Goal: Task Accomplishment & Management: Complete application form

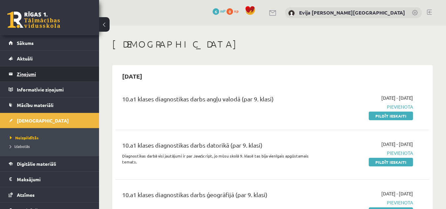
click at [30, 74] on legend "Ziņojumi 0" at bounding box center [54, 73] width 74 height 15
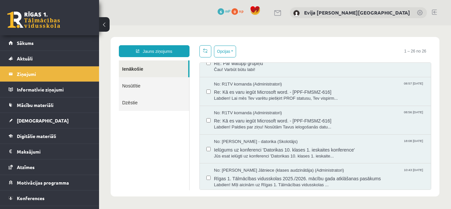
scroll to position [621, 0]
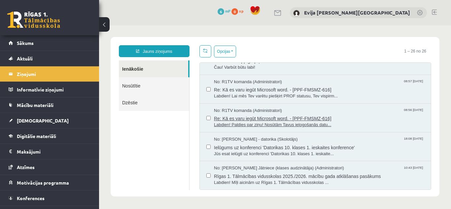
click at [336, 117] on span "Re: Kā es varu iegūt Microsoft word. - [PPF-FMSMZ-616]" at bounding box center [319, 118] width 210 height 8
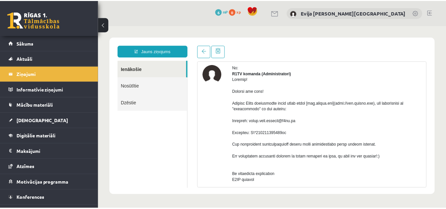
scroll to position [40, 0]
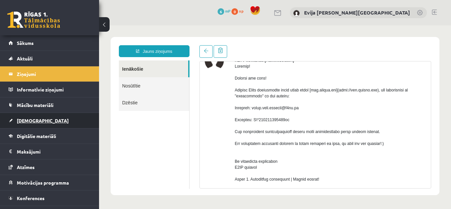
click at [47, 119] on link "[DEMOGRAPHIC_DATA]" at bounding box center [50, 120] width 82 height 15
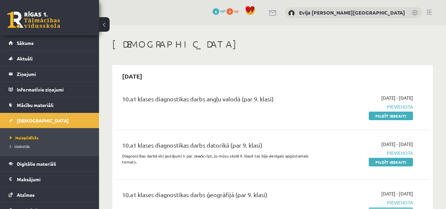
click at [391, 208] on link "Pildīt ieskaiti" at bounding box center [391, 211] width 44 height 9
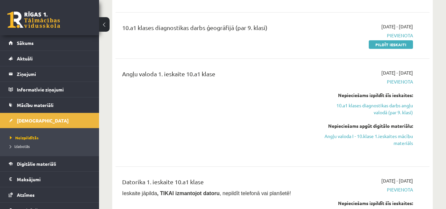
scroll to position [178, 0]
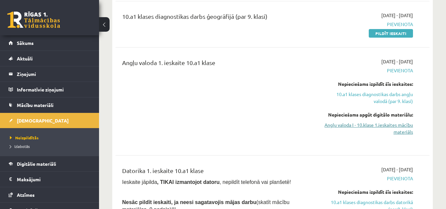
click at [400, 124] on link "Angļu valoda I - 10.klase 1.ieskaites mācību materiāls" at bounding box center [368, 129] width 91 height 14
click at [260, 31] on div "10.a1 klases diagnostikas darbs ģeogrāfijā (par 9. klasi)" at bounding box center [217, 24] width 201 height 25
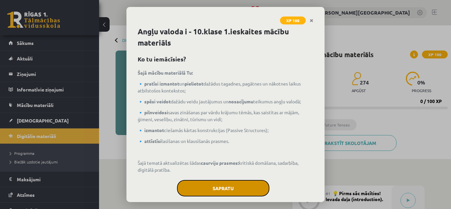
click at [225, 190] on button "Sapratu" at bounding box center [223, 188] width 92 height 17
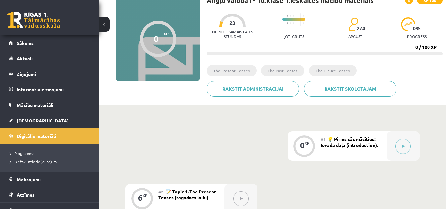
scroll to position [56, 0]
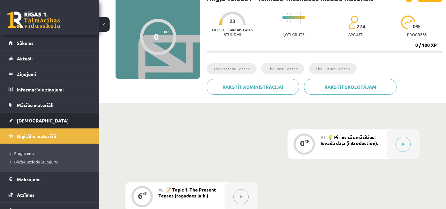
click at [42, 122] on link "[DEMOGRAPHIC_DATA]" at bounding box center [50, 120] width 82 height 15
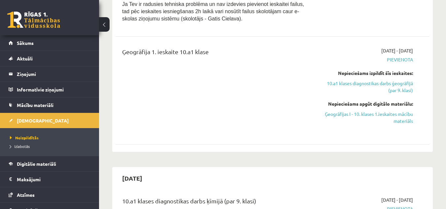
scroll to position [457, 0]
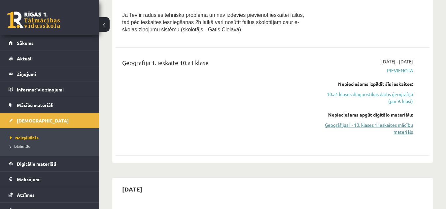
click at [391, 126] on link "Ģeogrāfijas I - 10. klases 1.ieskaites mācību materiāls" at bounding box center [368, 129] width 91 height 14
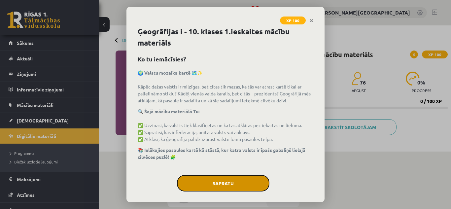
click at [220, 179] on button "Sapratu" at bounding box center [223, 183] width 92 height 17
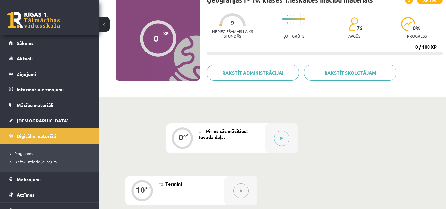
scroll to position [53, 0]
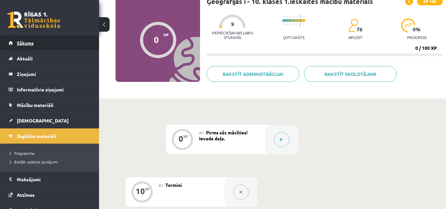
click at [56, 46] on link "Sākums" at bounding box center [50, 42] width 82 height 15
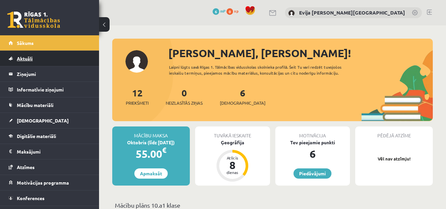
click at [51, 53] on link "Aktuāli" at bounding box center [50, 58] width 82 height 15
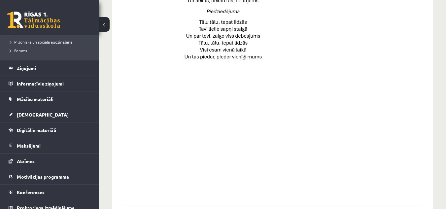
scroll to position [160, 0]
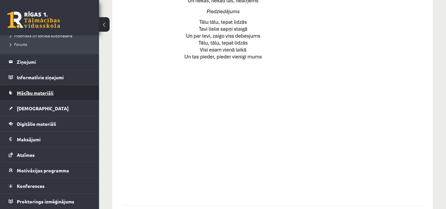
click at [52, 89] on link "Mācību materiāli" at bounding box center [50, 92] width 82 height 15
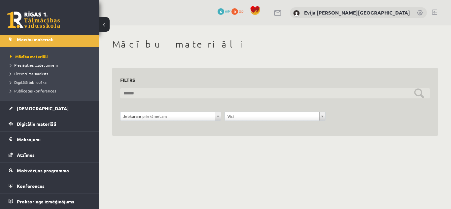
click at [249, 95] on input "text" at bounding box center [275, 93] width 310 height 10
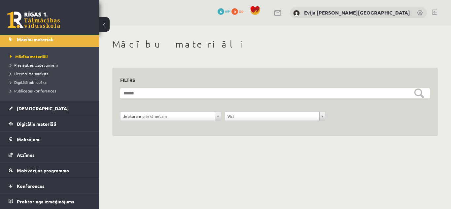
click at [316, 111] on form "**********" at bounding box center [275, 108] width 310 height 40
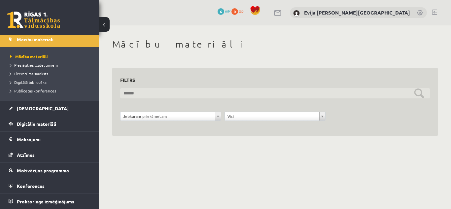
click at [211, 90] on input "text" at bounding box center [275, 93] width 310 height 10
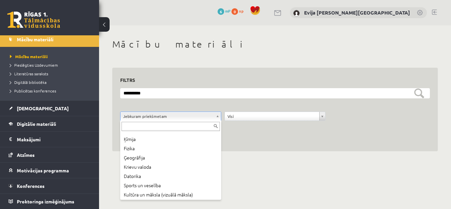
scroll to position [45, 0]
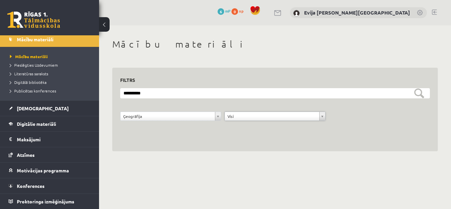
click at [366, 99] on form "**********" at bounding box center [275, 108] width 310 height 40
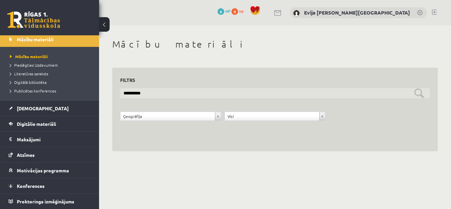
click at [365, 98] on input "**********" at bounding box center [275, 93] width 310 height 10
type input "*"
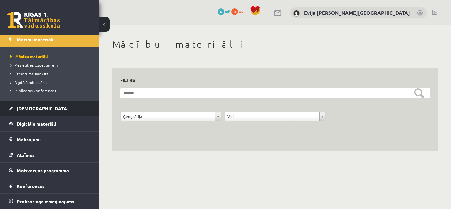
click at [51, 110] on link "[DEMOGRAPHIC_DATA]" at bounding box center [50, 108] width 82 height 15
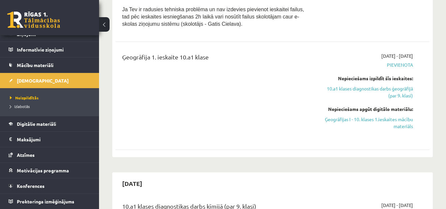
scroll to position [480, 0]
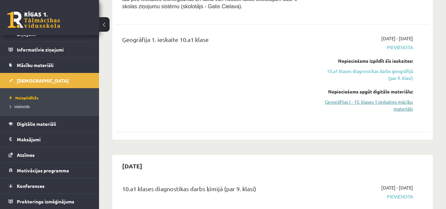
click at [405, 107] on link "Ģeogrāfijas I - 10. klases 1.ieskaites mācību materiāls" at bounding box center [368, 105] width 91 height 14
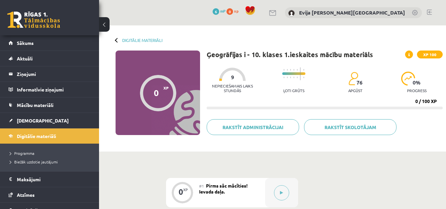
click at [284, 191] on button at bounding box center [281, 192] width 15 height 15
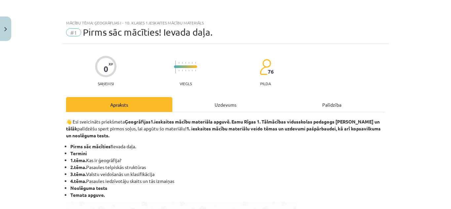
click at [441, 203] on div "Mācību tēma: Ģeogrāfijas i - 10. klases 1.ieskaites mācību materiāls #1 Pirms s…" at bounding box center [225, 104] width 451 height 209
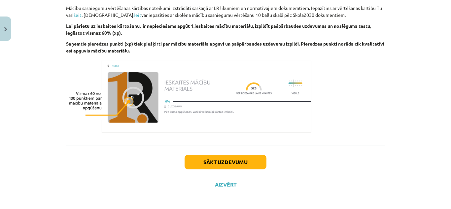
scroll to position [413, 0]
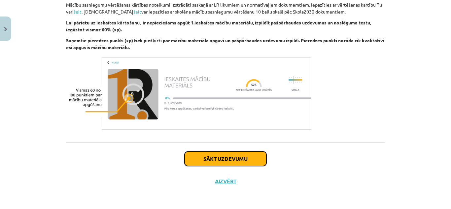
click at [229, 158] on button "Sākt uzdevumu" at bounding box center [226, 159] width 82 height 15
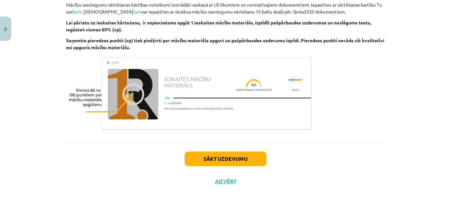
scroll to position [17, 0]
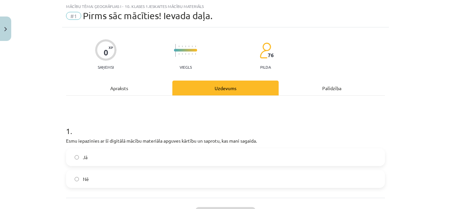
click at [167, 154] on label "Jā" at bounding box center [226, 157] width 318 height 17
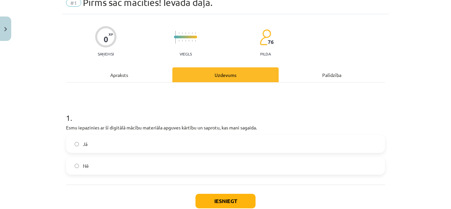
scroll to position [43, 0]
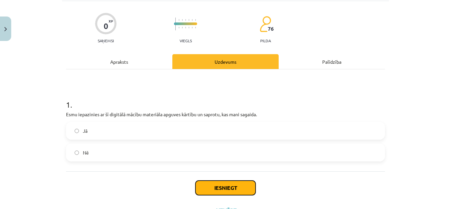
click at [235, 186] on button "Iesniegt" at bounding box center [226, 188] width 60 height 15
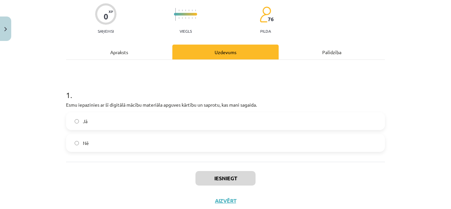
scroll to position [56, 0]
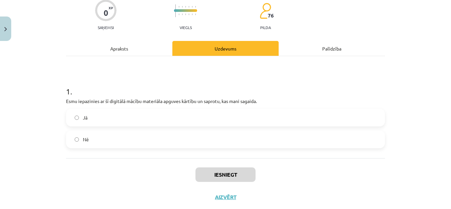
drag, startPoint x: 418, startPoint y: 195, endPoint x: 373, endPoint y: 186, distance: 45.1
click at [376, 187] on div "Mācību tēma: Ģeogrāfijas i - 10. klases 1.ieskaites mācību materiāls #1 Pirms s…" at bounding box center [225, 104] width 451 height 209
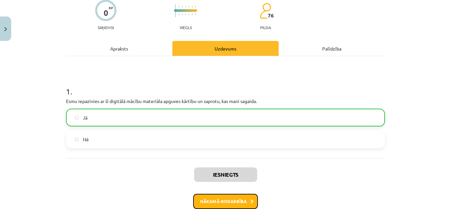
click at [240, 202] on button "Nākamā nodarbība" at bounding box center [225, 201] width 65 height 15
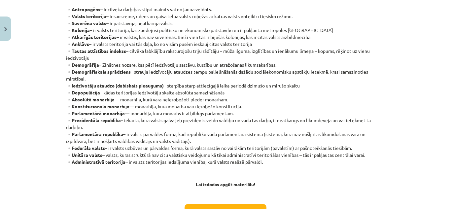
scroll to position [175, 0]
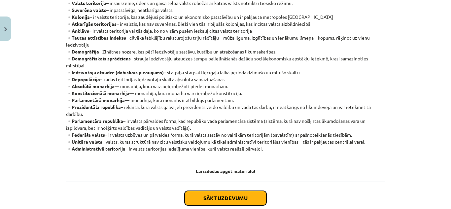
click at [245, 192] on button "Sākt uzdevumu" at bounding box center [226, 198] width 82 height 15
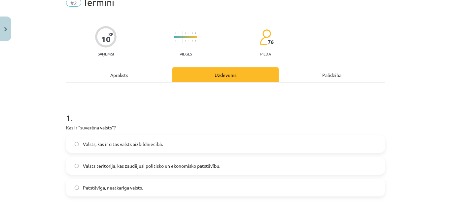
scroll to position [43, 0]
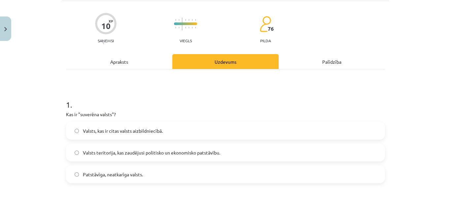
click at [267, 175] on label "Patstāvīga, neatkarīga valsts." at bounding box center [226, 174] width 318 height 17
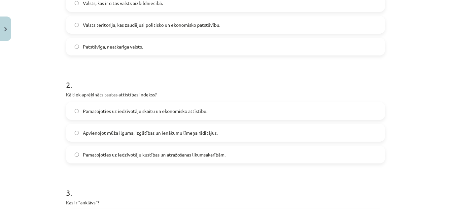
scroll to position [193, 0]
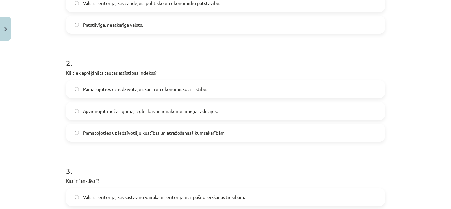
click at [213, 110] on span "Apvienojot mūža ilguma, izglītības un ienākumu līmeņa rādītājus." at bounding box center [150, 111] width 135 height 7
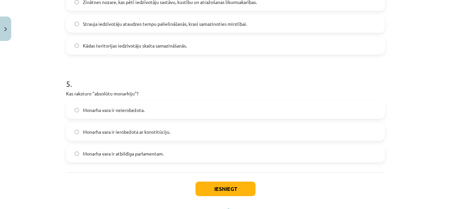
scroll to position [526, 0]
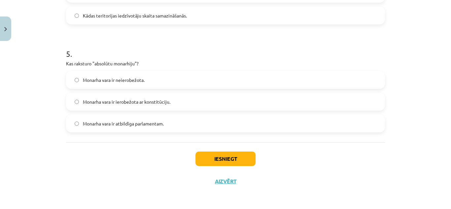
click at [187, 102] on label "Monarha vara ir ierobežota ar konstitūciju." at bounding box center [226, 101] width 318 height 17
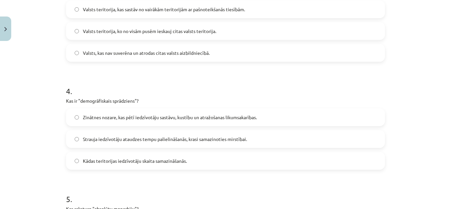
scroll to position [381, 0]
click at [245, 138] on span "Strauja iedzīvotāju ataudzes tempu palielināšanās, krasi samazinoties mirstībai." at bounding box center [165, 139] width 164 height 7
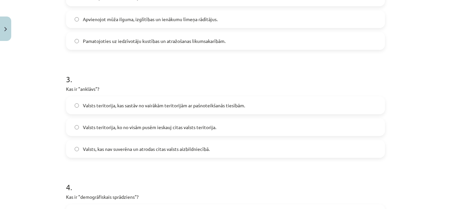
scroll to position [272, 0]
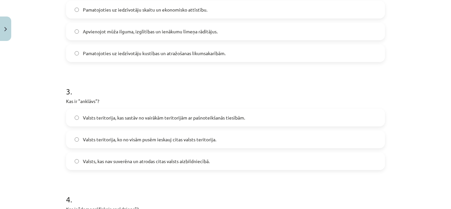
click at [246, 120] on label "Valsts teritorija, kas sastāv no vairākām teritorijām ar pašnoteikšanās tiesībā…" at bounding box center [226, 117] width 318 height 17
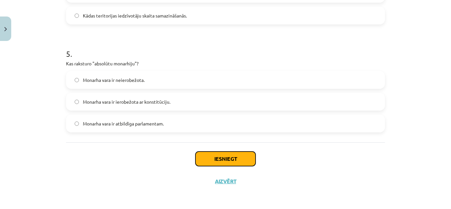
click at [226, 153] on button "Iesniegt" at bounding box center [226, 159] width 60 height 15
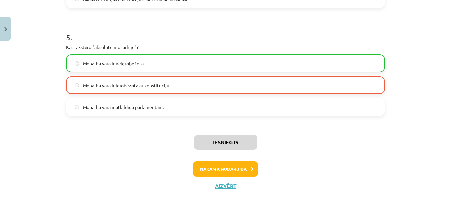
scroll to position [545, 0]
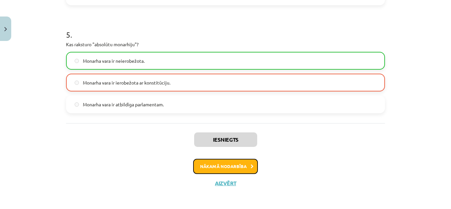
click at [247, 165] on button "Nākamā nodarbība" at bounding box center [225, 166] width 65 height 15
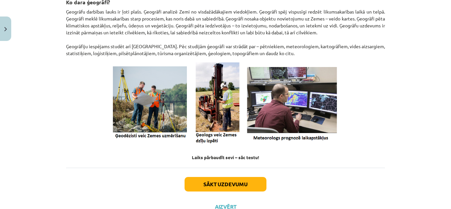
scroll to position [286, 0]
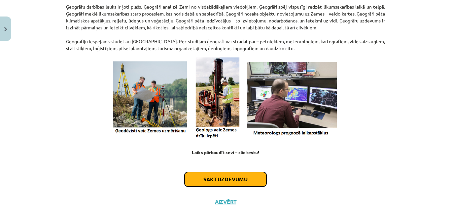
click at [240, 172] on button "Sākt uzdevumu" at bounding box center [226, 179] width 82 height 15
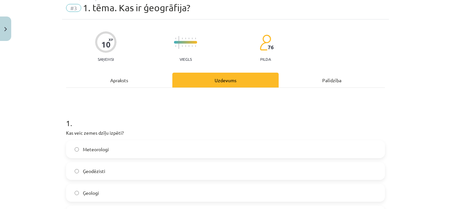
scroll to position [17, 0]
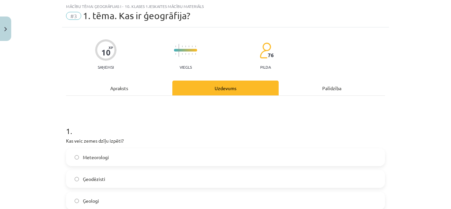
click at [326, 201] on label "Ģeologi" at bounding box center [226, 201] width 318 height 17
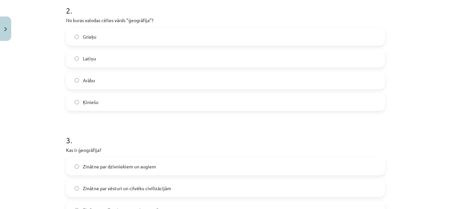
scroll to position [279, 0]
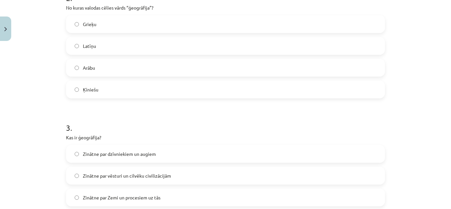
click at [258, 22] on label "Grieķu" at bounding box center [226, 24] width 318 height 17
click at [260, 200] on label "Zinātne par Zemi un procesiem uz tās" at bounding box center [226, 197] width 318 height 17
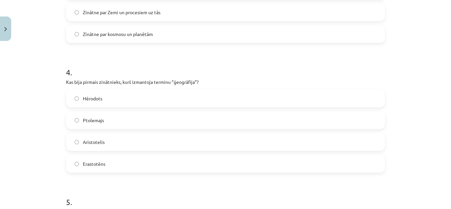
scroll to position [486, 0]
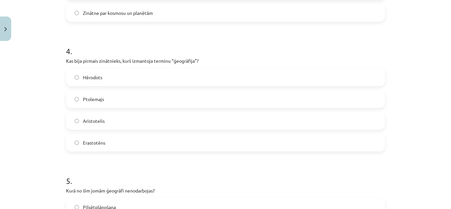
click at [209, 144] on label "Erastotēns" at bounding box center [226, 142] width 318 height 17
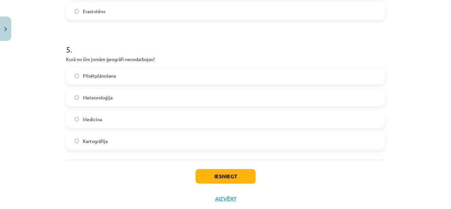
scroll to position [629, 0]
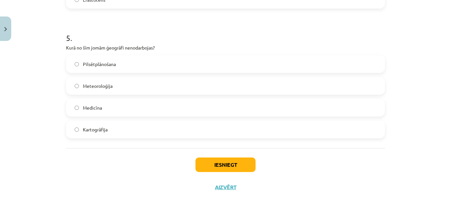
click at [148, 106] on label "Medicīna" at bounding box center [226, 107] width 318 height 17
click at [222, 168] on button "Iesniegt" at bounding box center [226, 165] width 60 height 15
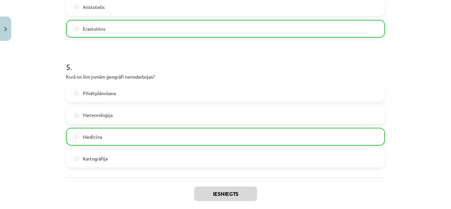
scroll to position [656, 0]
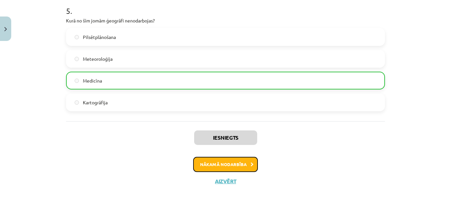
click at [241, 157] on button "Nākamā nodarbība" at bounding box center [225, 164] width 65 height 15
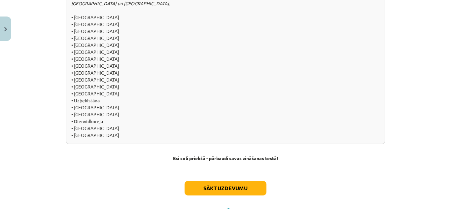
scroll to position [737, 0]
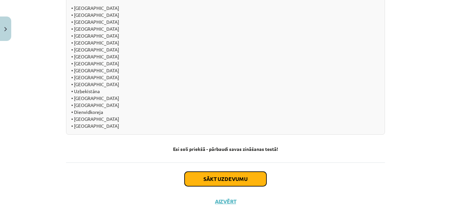
click at [230, 173] on button "Sākt uzdevumu" at bounding box center [226, 179] width 82 height 15
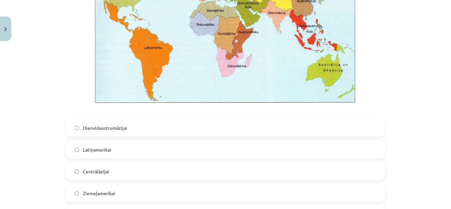
scroll to position [219, 0]
click at [257, 169] on label "Centrālāzijai" at bounding box center [226, 171] width 318 height 17
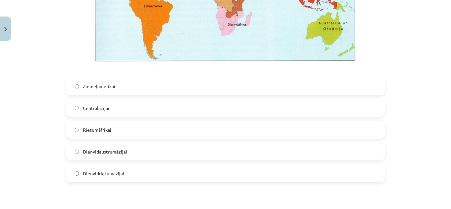
scroll to position [607, 0]
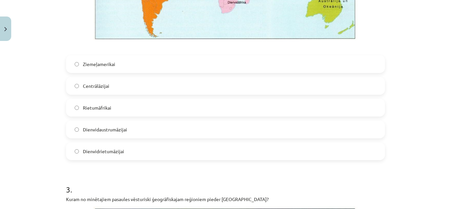
click at [193, 124] on label "Dienvidaustrumāzijai" at bounding box center [226, 129] width 318 height 17
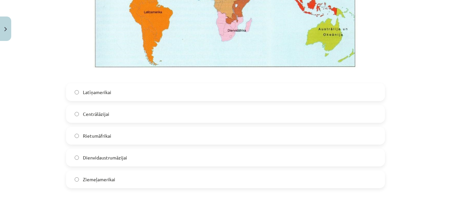
scroll to position [906, 0]
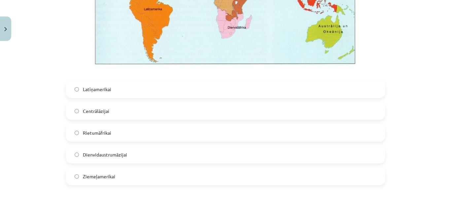
click at [228, 90] on label "Latīņamerikai" at bounding box center [226, 89] width 318 height 17
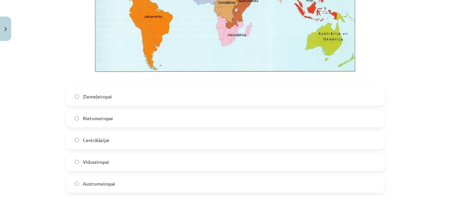
scroll to position [1241, 0]
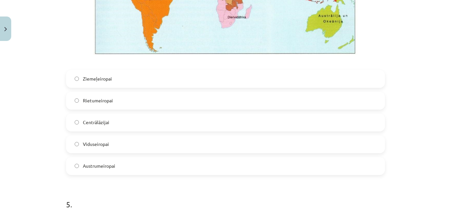
click at [180, 104] on label "Rietumeiropai" at bounding box center [226, 100] width 318 height 17
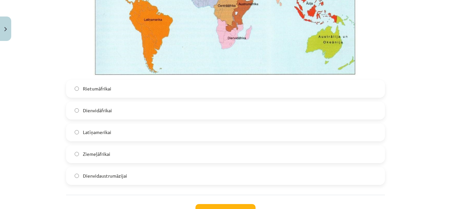
scroll to position [1545, 0]
click at [263, 111] on label "Dienvidāfrikai" at bounding box center [226, 110] width 318 height 17
click at [221, 208] on button "Iesniegt" at bounding box center [226, 211] width 60 height 15
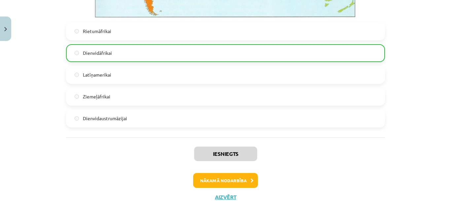
scroll to position [1618, 0]
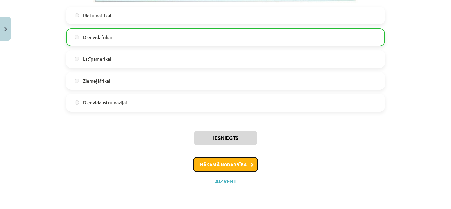
click at [237, 163] on button "Nākamā nodarbība" at bounding box center [225, 164] width 65 height 15
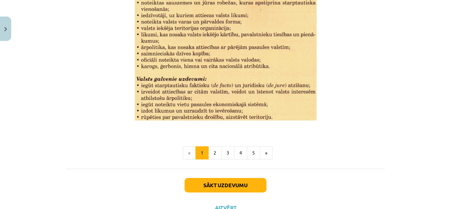
scroll to position [884, 0]
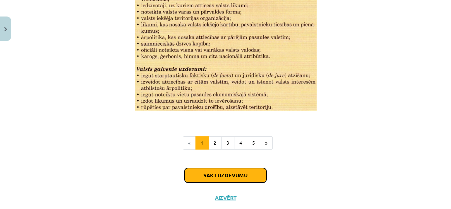
click at [231, 173] on button "Sākt uzdevumu" at bounding box center [226, 175] width 82 height 15
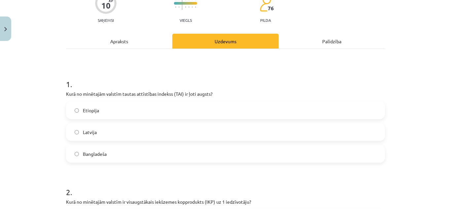
scroll to position [118, 0]
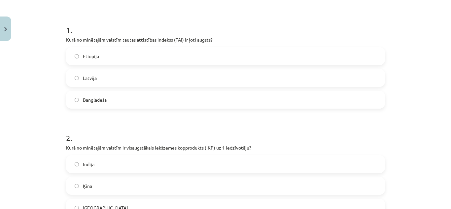
click at [247, 99] on label "Bangladeša" at bounding box center [226, 99] width 318 height 17
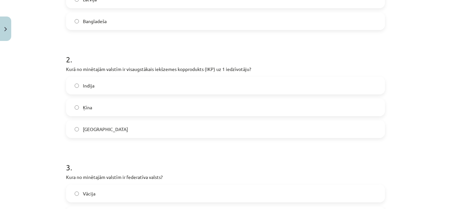
scroll to position [210, 0]
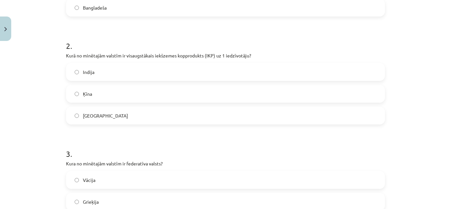
click at [176, 112] on label "ASV" at bounding box center [226, 115] width 318 height 17
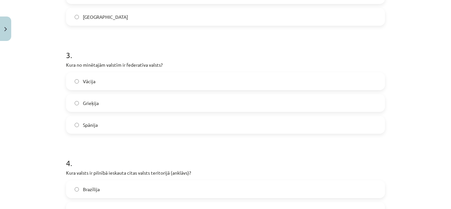
scroll to position [316, 0]
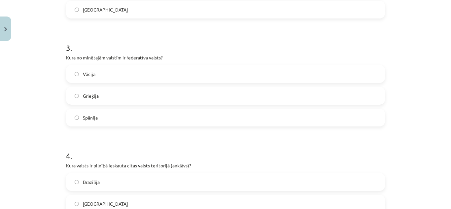
click at [221, 69] on label "Vācija" at bounding box center [226, 74] width 318 height 17
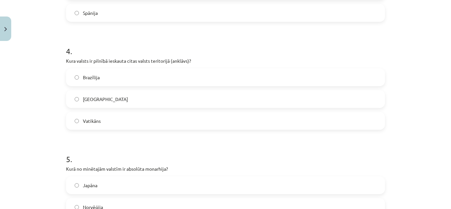
scroll to position [423, 0]
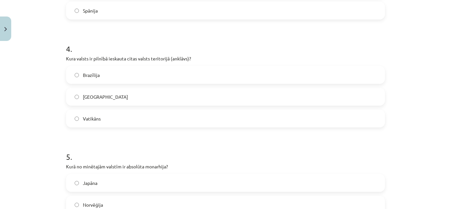
click at [312, 118] on label "Vatikāns" at bounding box center [226, 118] width 318 height 17
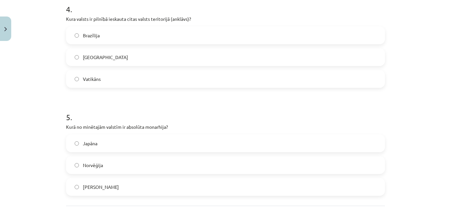
scroll to position [526, 0]
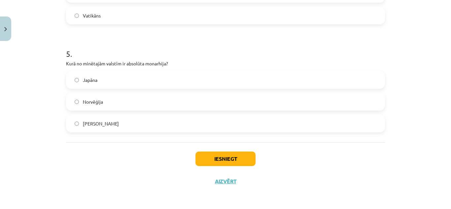
click at [217, 118] on label "Saūda Arābija" at bounding box center [226, 123] width 318 height 17
click at [227, 161] on button "Iesniegt" at bounding box center [226, 159] width 60 height 15
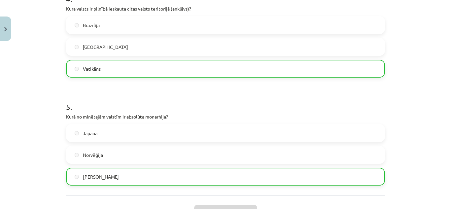
scroll to position [547, 0]
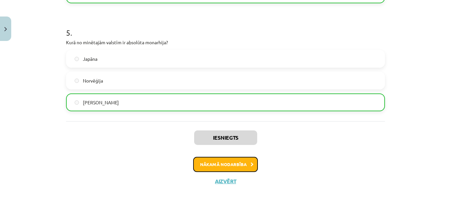
click at [242, 162] on button "Nākamā nodarbība" at bounding box center [225, 164] width 65 height 15
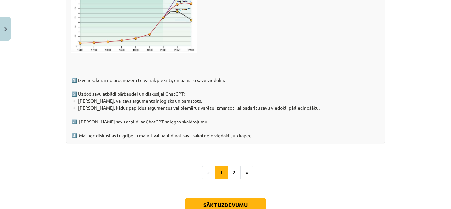
scroll to position [1089, 0]
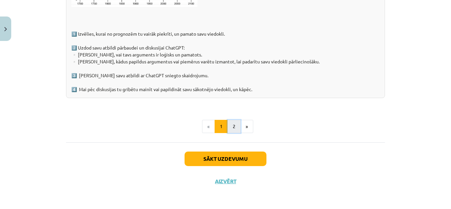
click at [229, 128] on button "2" at bounding box center [234, 126] width 13 height 13
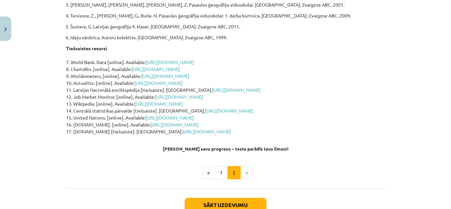
scroll to position [195, 0]
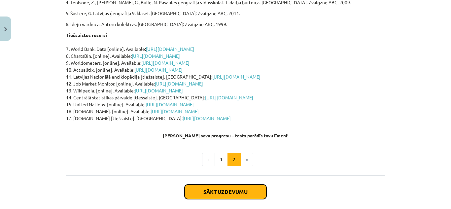
click at [226, 189] on button "Sākt uzdevumu" at bounding box center [226, 192] width 82 height 15
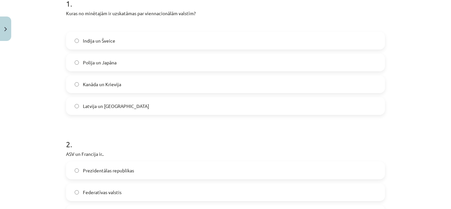
scroll to position [141, 0]
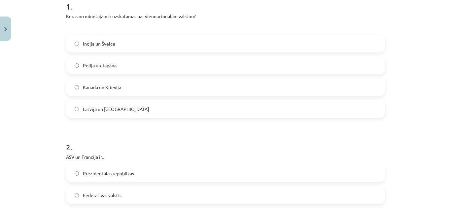
click at [196, 44] on label "Indija un Šveice" at bounding box center [226, 43] width 318 height 17
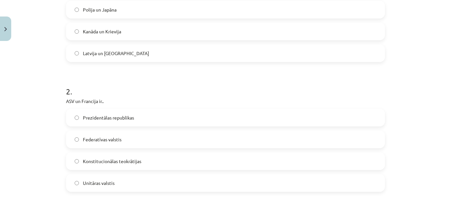
scroll to position [229, 0]
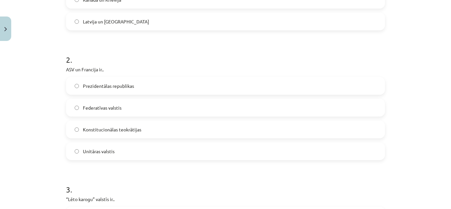
click at [181, 104] on label "Federatīvas valstis" at bounding box center [226, 107] width 318 height 17
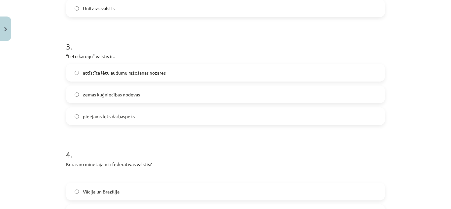
scroll to position [370, 0]
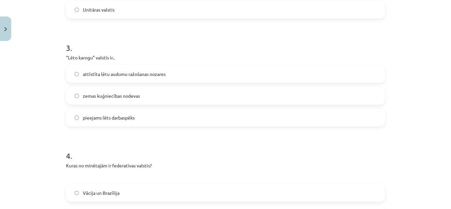
click at [163, 73] on span "attīstīta lētu audumu ražošanas nozares" at bounding box center [124, 74] width 83 height 7
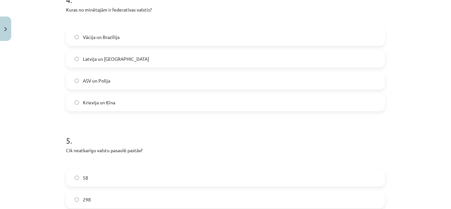
scroll to position [522, 0]
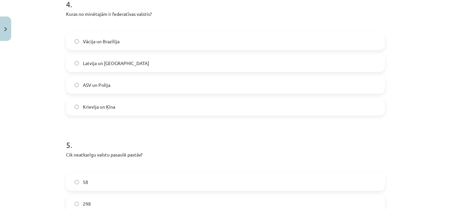
click at [195, 100] on label "Krievija un Ķīna" at bounding box center [226, 106] width 318 height 17
click at [445, 145] on div "Mācību tēma: Ģeogrāfijas i - 10. klases 1.ieskaites mācību materiāls #6 4. tēma…" at bounding box center [225, 104] width 451 height 209
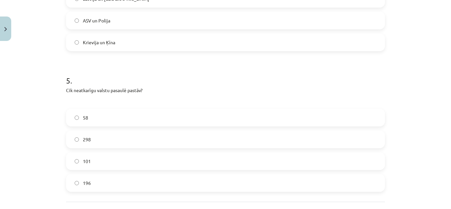
scroll to position [605, 0]
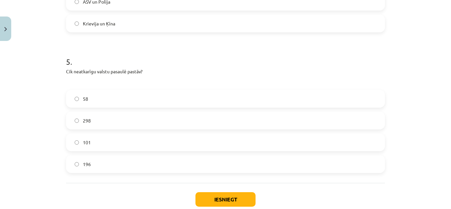
click at [234, 123] on label "298" at bounding box center [226, 120] width 318 height 17
click at [226, 198] on button "Iesniegt" at bounding box center [226, 199] width 60 height 15
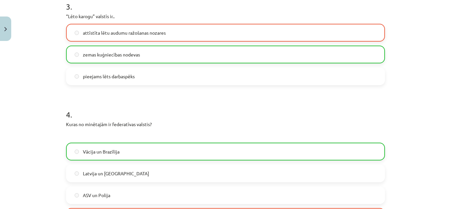
scroll to position [667, 0]
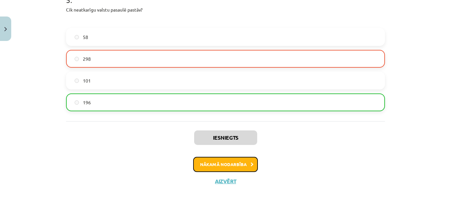
click at [246, 164] on button "Nākamā nodarbība" at bounding box center [225, 164] width 65 height 15
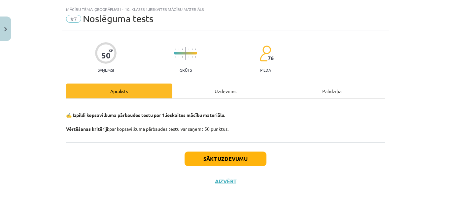
scroll to position [14, 0]
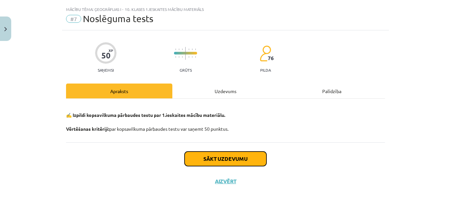
click at [224, 152] on button "Sākt uzdevumu" at bounding box center [226, 159] width 82 height 15
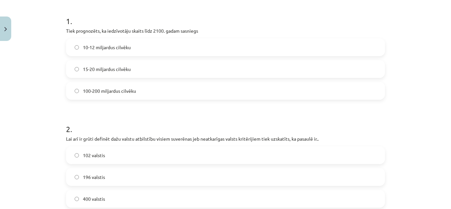
scroll to position [88, 0]
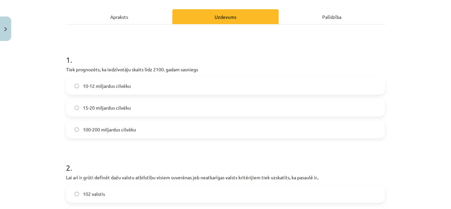
click at [165, 89] on label "10-12 miljardus cilvēku" at bounding box center [226, 86] width 318 height 17
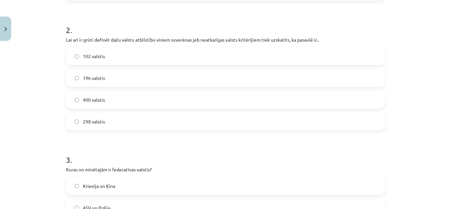
scroll to position [220, 0]
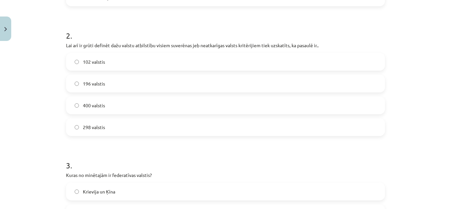
click at [212, 82] on label "196 valstis" at bounding box center [226, 83] width 318 height 17
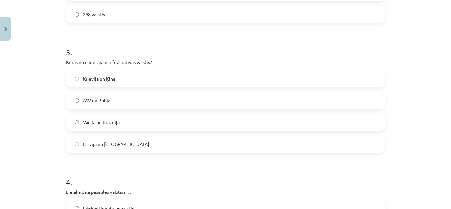
scroll to position [347, 0]
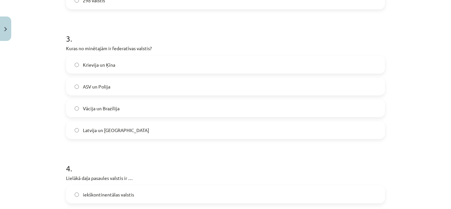
click at [274, 107] on label "Vācija un Brazīlija" at bounding box center [226, 108] width 318 height 17
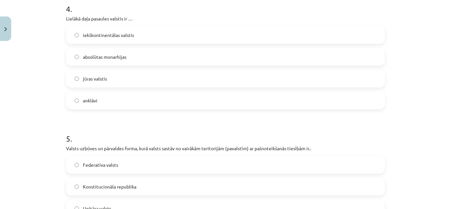
scroll to position [504, 0]
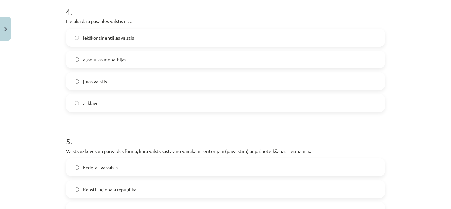
click at [213, 34] on label "iekškontinentālas valstis" at bounding box center [226, 37] width 318 height 17
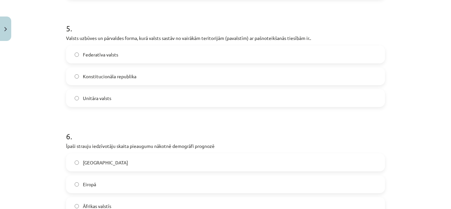
scroll to position [619, 0]
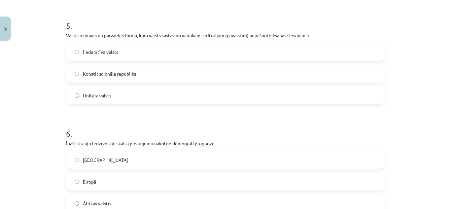
click at [264, 73] on label "Konstitucionāla republika" at bounding box center [226, 73] width 318 height 17
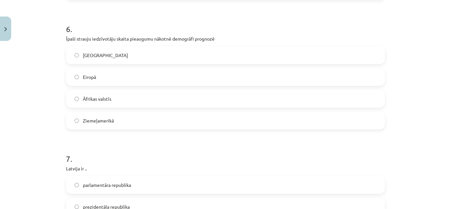
scroll to position [725, 0]
click at [142, 97] on label "Āfrikas valstīs" at bounding box center [226, 98] width 318 height 17
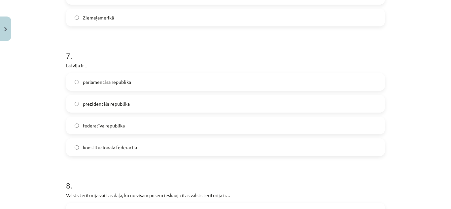
scroll to position [831, 0]
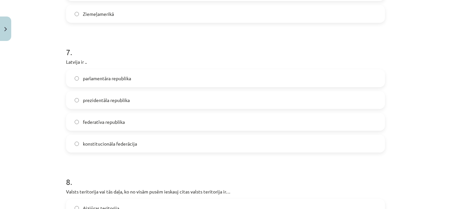
click at [161, 81] on label "parlamentāra republika" at bounding box center [226, 78] width 318 height 17
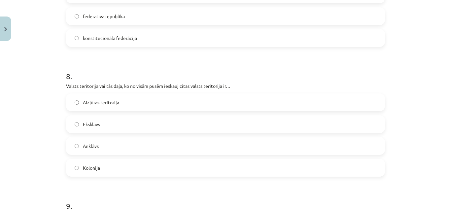
scroll to position [950, 0]
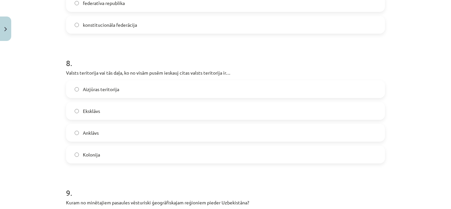
click at [212, 129] on label "Anklāvs" at bounding box center [226, 133] width 318 height 17
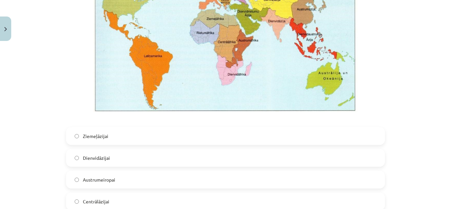
scroll to position [1262, 0]
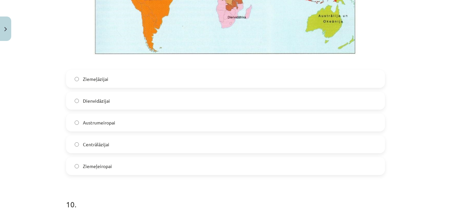
click at [126, 143] on label "Centrālāzijai" at bounding box center [226, 144] width 318 height 17
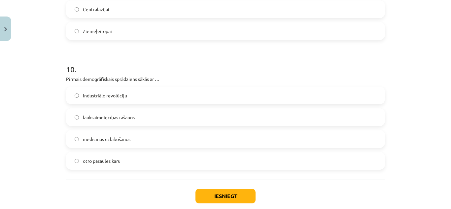
scroll to position [1400, 0]
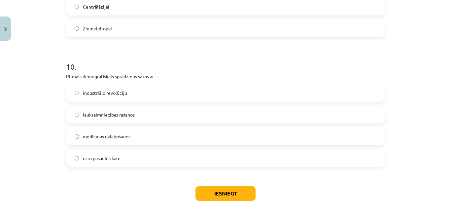
click at [157, 137] on label "medicīnas uzlabošanos" at bounding box center [226, 136] width 318 height 17
click at [224, 194] on button "Iesniegt" at bounding box center [226, 193] width 60 height 15
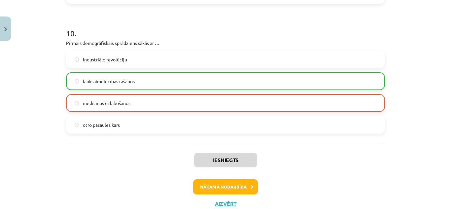
scroll to position [1456, 0]
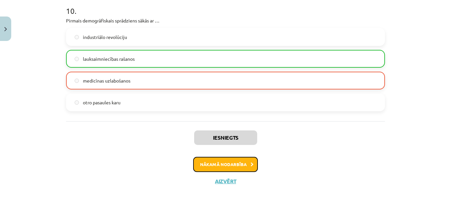
click at [240, 163] on button "Nākamā nodarbība" at bounding box center [225, 164] width 65 height 15
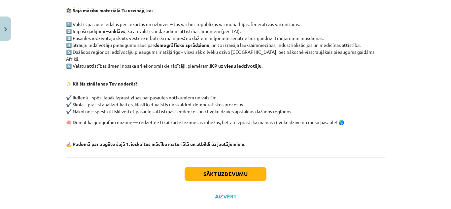
scroll to position [134, 0]
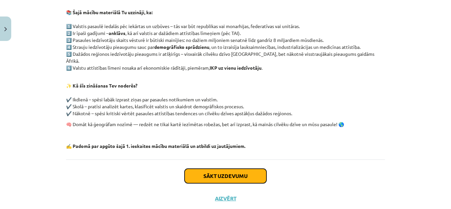
click at [203, 169] on button "Sākt uzdevumu" at bounding box center [226, 176] width 82 height 15
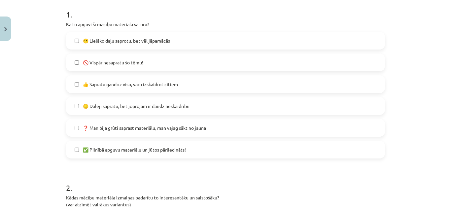
scroll to position [122, 0]
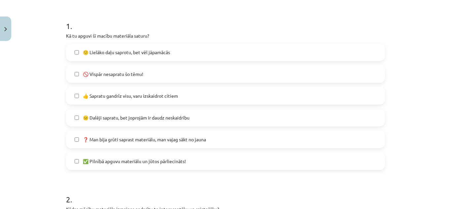
click at [160, 50] on span "🙂 Lielāko daļu saprotu, bet vēl jāpamācās" at bounding box center [126, 52] width 87 height 7
drag, startPoint x: 446, startPoint y: 205, endPoint x: 450, endPoint y: 205, distance: 4.3
click at [450, 205] on div "Mācību tēma: Ģeogrāfijas i - 10. klases 1.ieskaites mācību materiāls #8 Temata …" at bounding box center [225, 104] width 451 height 209
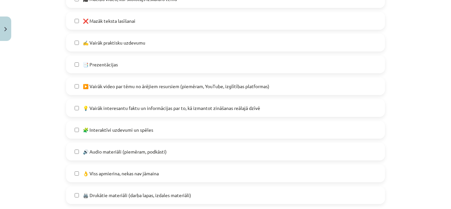
scroll to position [390, 0]
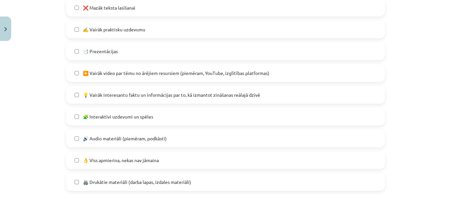
click at [113, 162] on span "👌 Viss apmierina, nekas nav jāmaina" at bounding box center [121, 160] width 76 height 7
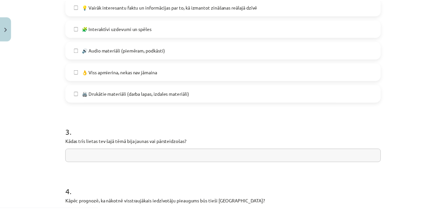
scroll to position [535, 0]
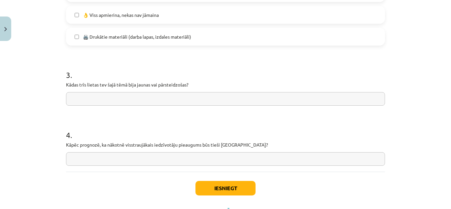
click at [346, 100] on input "text" at bounding box center [225, 99] width 319 height 14
type input "*"
type input "**********"
click at [217, 162] on input "text" at bounding box center [225, 159] width 319 height 14
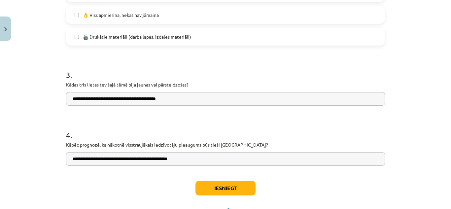
type input "**********"
click at [222, 195] on button "Iesniegt" at bounding box center [226, 188] width 60 height 15
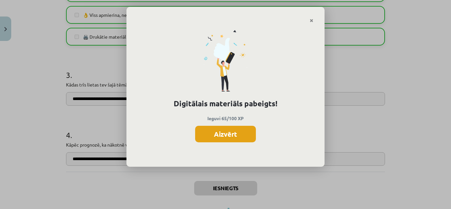
click at [229, 137] on button "Aizvērt" at bounding box center [225, 134] width 61 height 17
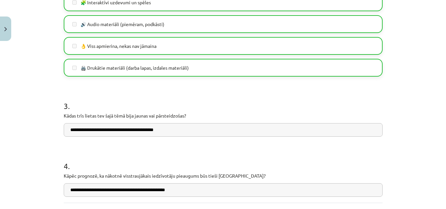
scroll to position [565, 0]
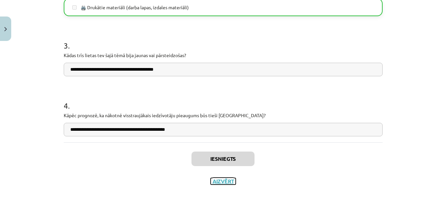
click at [220, 182] on button "Aizvērt" at bounding box center [223, 181] width 25 height 7
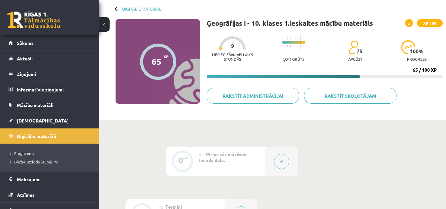
scroll to position [0, 0]
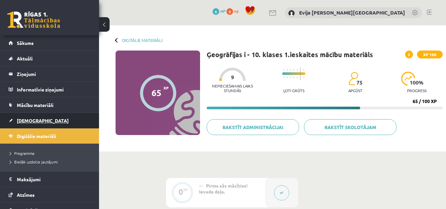
click at [31, 124] on link "[DEMOGRAPHIC_DATA]" at bounding box center [50, 120] width 82 height 15
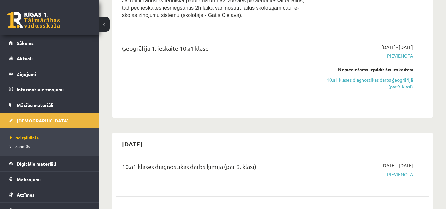
scroll to position [485, 0]
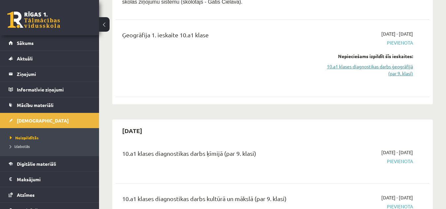
click at [393, 65] on link "10.a1 klases diagnostikas darbs ģeogrāfijā (par 9. klasi)" at bounding box center [368, 70] width 91 height 14
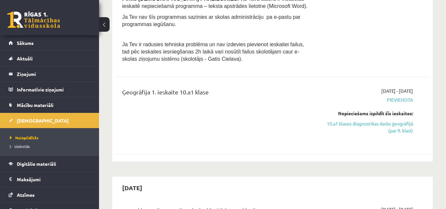
scroll to position [439, 0]
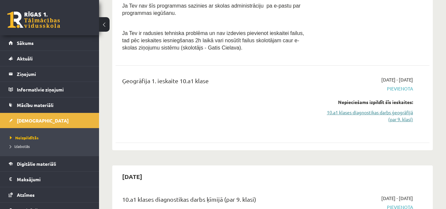
click at [368, 109] on link "10.a1 klases diagnostikas darbs ģeogrāfijā (par 9. klasi)" at bounding box center [368, 116] width 91 height 14
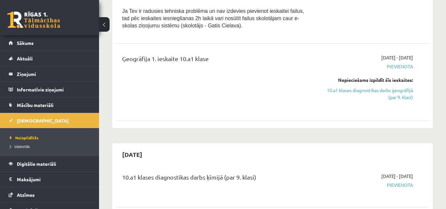
scroll to position [372, 0]
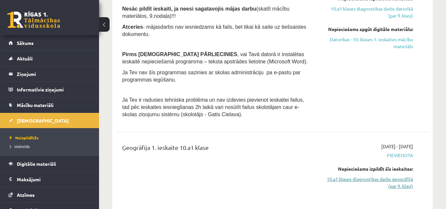
click at [393, 185] on link "10.a1 klases diagnostikas darbs ģeogrāfijā (par 9. klasi)" at bounding box center [368, 183] width 91 height 14
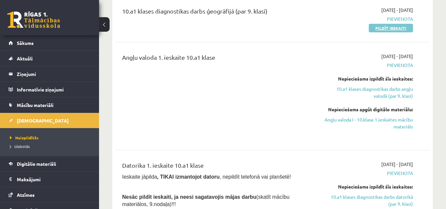
click at [389, 30] on link "Pildīt ieskaiti" at bounding box center [391, 28] width 44 height 9
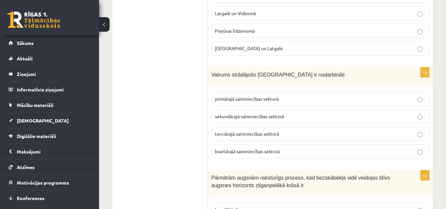
scroll to position [383, 0]
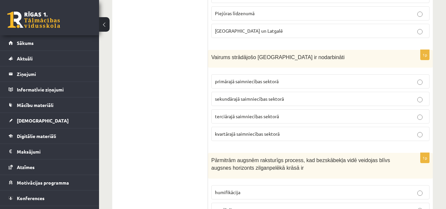
click at [425, 77] on label "primārajā saimniecības sektorā" at bounding box center [320, 81] width 218 height 14
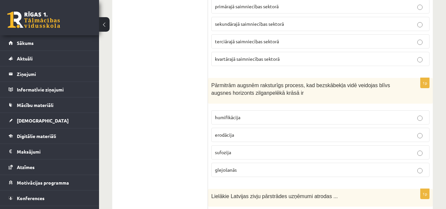
scroll to position [475, 0]
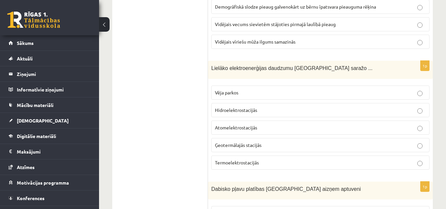
scroll to position [1026, 0]
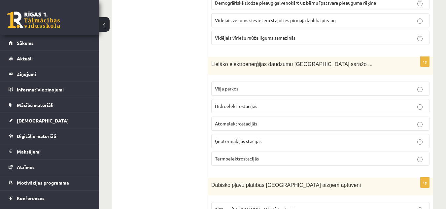
click at [260, 110] on label "Hidroelektrostacijās" at bounding box center [320, 106] width 218 height 14
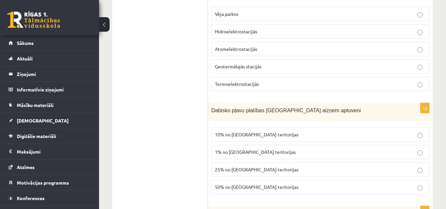
scroll to position [1105, 0]
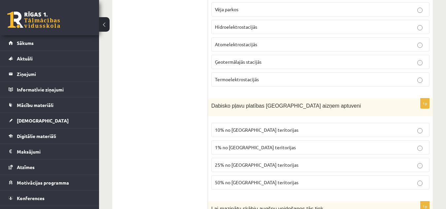
click at [423, 131] on p "10% no [GEOGRAPHIC_DATA] teritorijas" at bounding box center [320, 130] width 211 height 7
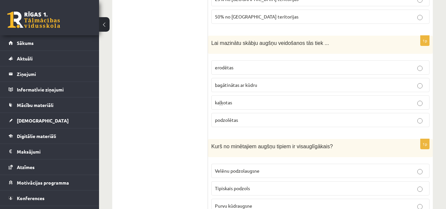
scroll to position [1273, 0]
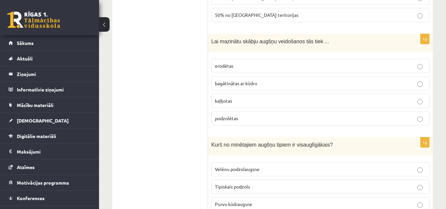
drag, startPoint x: 421, startPoint y: 105, endPoint x: 173, endPoint y: 82, distance: 249.1
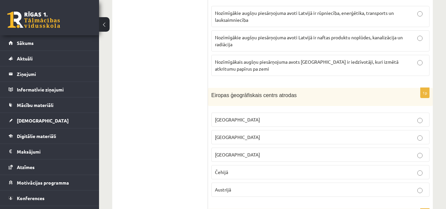
scroll to position [1638, 0]
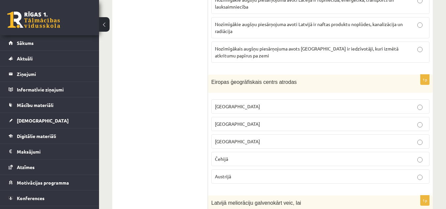
click at [380, 138] on p "[GEOGRAPHIC_DATA]" at bounding box center [320, 141] width 211 height 7
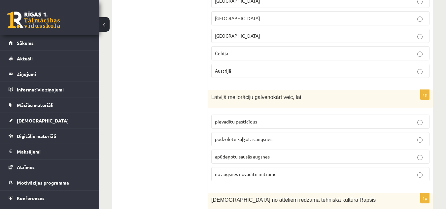
scroll to position [1766, 0]
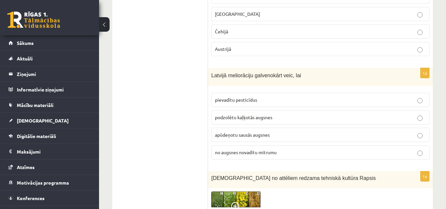
click at [331, 149] on p "no augsnes novadītu mitrumu" at bounding box center [320, 152] width 211 height 7
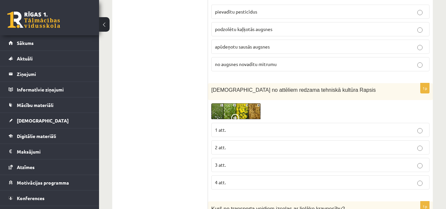
scroll to position [1863, 0]
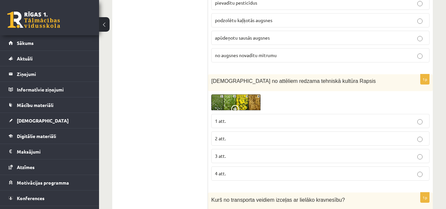
click at [416, 153] on p "3 att." at bounding box center [320, 156] width 211 height 7
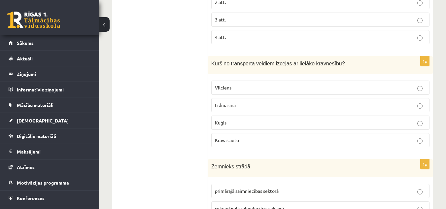
scroll to position [2013, 0]
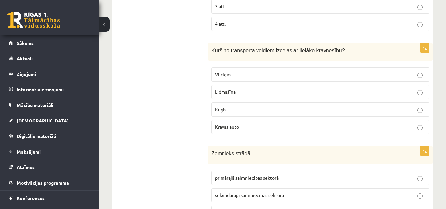
click at [368, 89] on p "Lidmašīna" at bounding box center [320, 92] width 211 height 7
click at [372, 106] on p "Kuģis" at bounding box center [320, 109] width 211 height 7
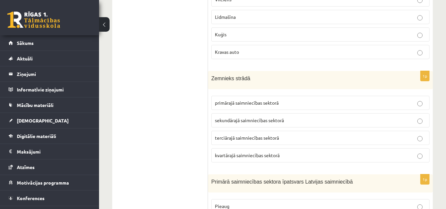
scroll to position [2132, 0]
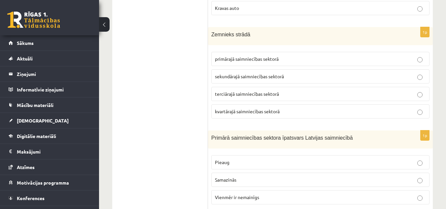
click at [348, 73] on p "sekundārajā saimniecības sektorā" at bounding box center [320, 76] width 211 height 7
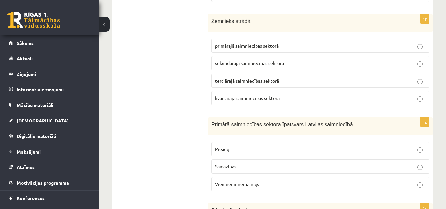
scroll to position [2189, 0]
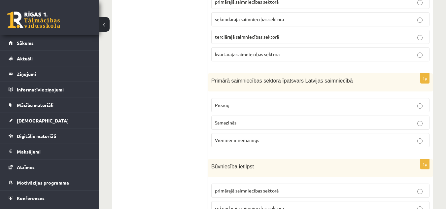
click at [399, 102] on p "Pieaug" at bounding box center [320, 105] width 211 height 7
click at [405, 120] on label "Samazinās" at bounding box center [320, 123] width 218 height 14
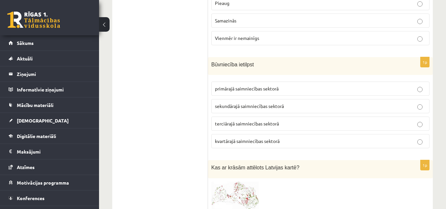
scroll to position [2294, 0]
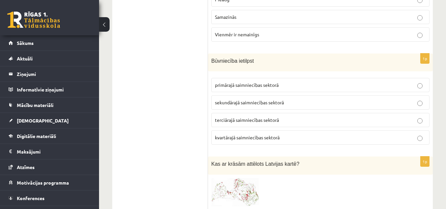
click at [324, 82] on p "primārajā saimniecības sektorā" at bounding box center [320, 85] width 211 height 7
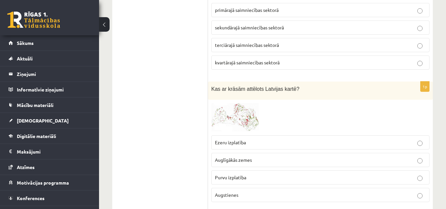
scroll to position [2400, 0]
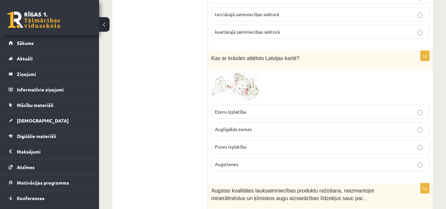
click at [299, 105] on label "Ezeru izplatība" at bounding box center [320, 112] width 218 height 14
click at [242, 74] on img at bounding box center [236, 86] width 50 height 29
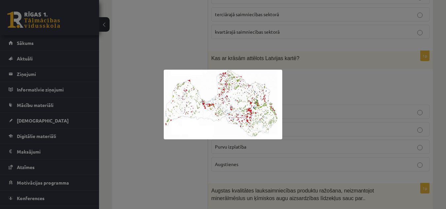
click at [186, 95] on img at bounding box center [223, 105] width 119 height 70
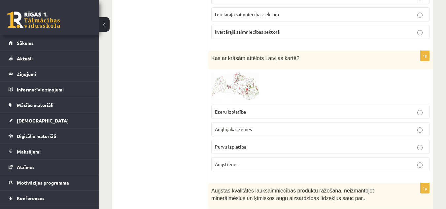
click at [235, 83] on span at bounding box center [236, 88] width 11 height 11
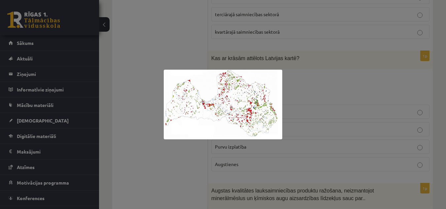
click at [161, 150] on div at bounding box center [223, 104] width 446 height 209
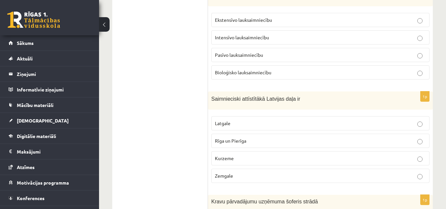
scroll to position [2642, 0]
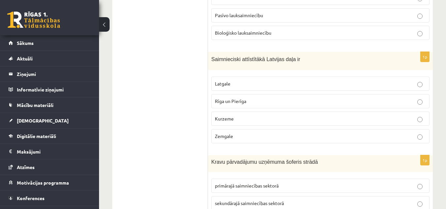
click at [278, 133] on p "Zemgale" at bounding box center [320, 136] width 211 height 7
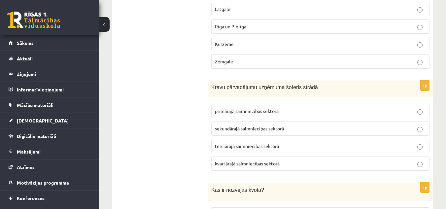
scroll to position [2739, 0]
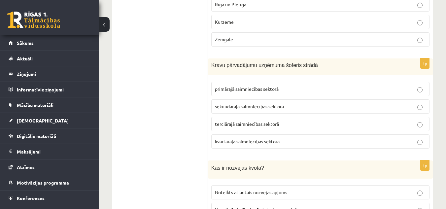
click at [300, 86] on p "primārajā saimniecības sektorā" at bounding box center [320, 89] width 211 height 7
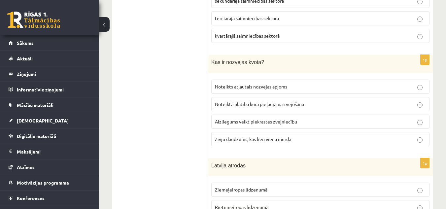
scroll to position [2854, 0]
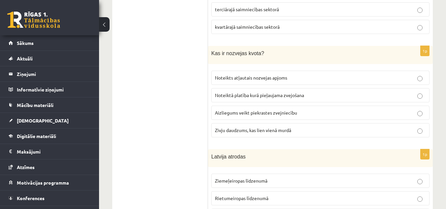
click at [342, 67] on fieldset "Noteikts atļautais nozvejas apjoms Noteiktā platība kurā pieļaujama zvejošana A…" at bounding box center [320, 103] width 218 height 72
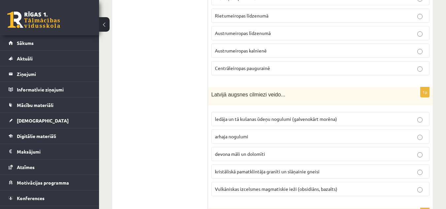
scroll to position [3145, 0]
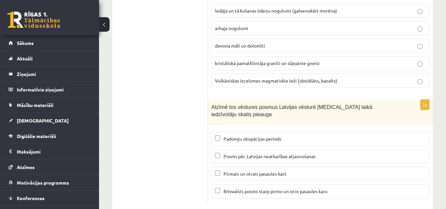
click at [302, 153] on span "Posms pēc Latvijas neatkarības atjaunošanas" at bounding box center [270, 156] width 92 height 6
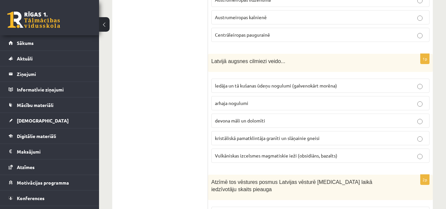
scroll to position [3065, 0]
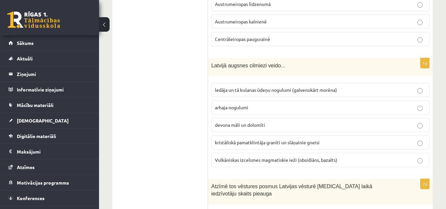
click at [326, 87] on span "ledāja un tā kušanas ūdeņu nogulumi (galvenokārt morēna)" at bounding box center [276, 90] width 122 height 6
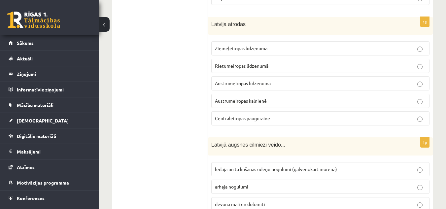
scroll to position [2973, 0]
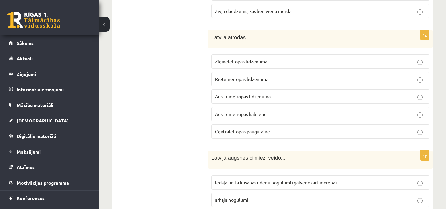
click at [304, 58] on p "Ziemeļeiropas līdzenumā" at bounding box center [320, 61] width 211 height 7
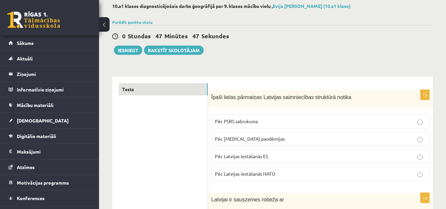
scroll to position [0, 0]
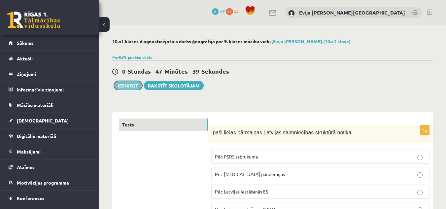
click at [131, 87] on button "Iesniegt" at bounding box center [128, 85] width 28 height 9
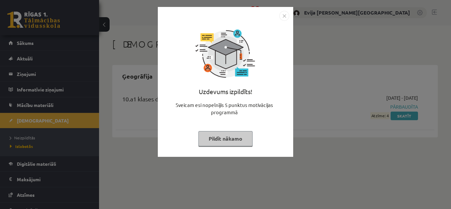
click at [235, 137] on button "Pildīt nākamo" at bounding box center [226, 138] width 54 height 15
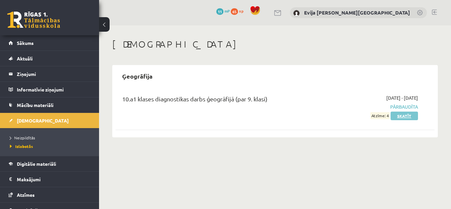
click at [405, 115] on link "Skatīt" at bounding box center [404, 116] width 27 height 9
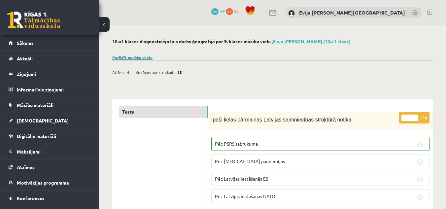
click at [135, 56] on link "Parādīt punktu skalu" at bounding box center [132, 57] width 40 height 5
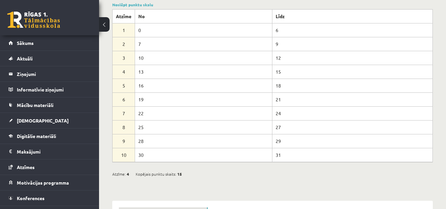
scroll to position [9, 0]
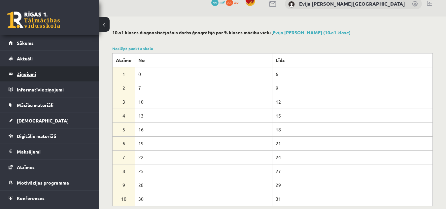
click at [55, 72] on legend "Ziņojumi 0" at bounding box center [54, 73] width 74 height 15
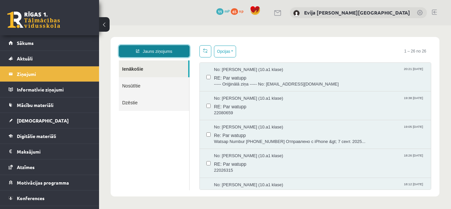
click at [163, 50] on link "Jauns ziņojums" at bounding box center [154, 51] width 71 height 12
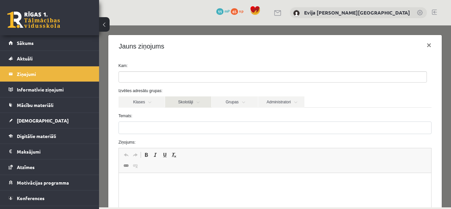
click at [196, 103] on link "Skolotāji" at bounding box center [188, 101] width 46 height 11
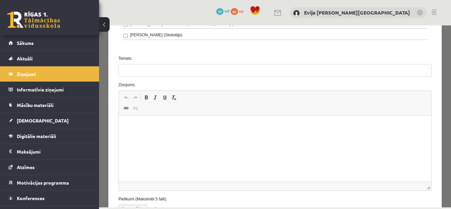
scroll to position [242, 0]
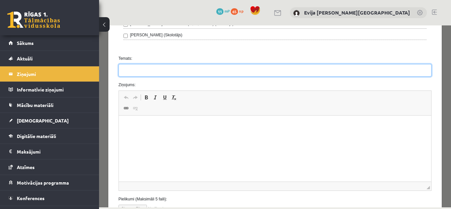
click at [265, 74] on input "Temats:" at bounding box center [275, 70] width 313 height 13
type input "**********"
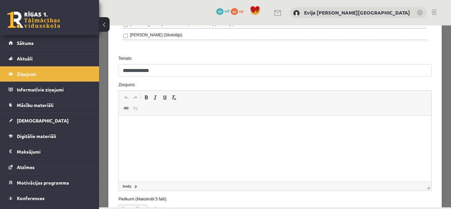
click at [184, 126] on p "Bagātinātā teksta redaktors, wiswyg-editor-47024817452940-1757283149-638" at bounding box center [275, 125] width 300 height 7
click at [127, 125] on p "**********" at bounding box center [272, 125] width 295 height 7
click at [151, 126] on p "**********" at bounding box center [272, 125] width 295 height 7
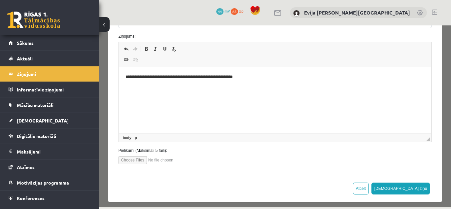
scroll to position [295, 0]
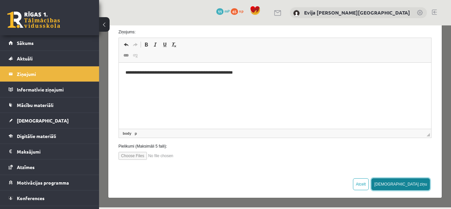
click at [418, 185] on button "[DEMOGRAPHIC_DATA] ziņu" at bounding box center [401, 184] width 59 height 12
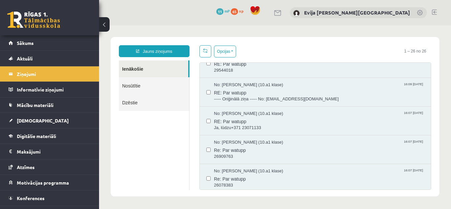
scroll to position [361, 0]
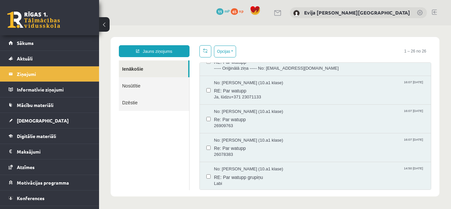
click at [431, 181] on div "No: Kristija Kalniņa (10.a1 klase) 20:21 07/09/2025 RE: Par watupp ----- Oriģin…" at bounding box center [316, 126] width 232 height 128
click at [431, 184] on div "Opcijas Atzīmēt visus ziņojumus Atcelt izvēlētos Atzīmēt visus kā lasītus Atzīm…" at bounding box center [316, 117] width 242 height 145
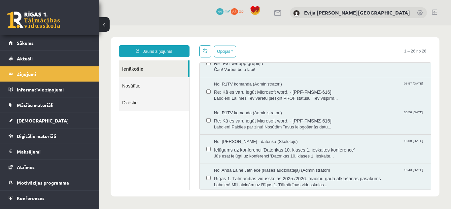
scroll to position [621, 0]
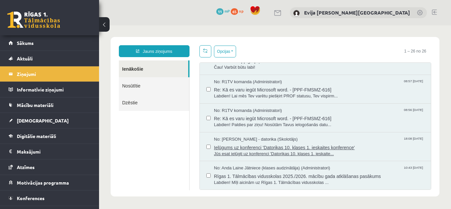
click at [320, 145] on span "Ielūgums uz konferenci 'Datorikas 10. klases 1. ieskaites konference'" at bounding box center [319, 147] width 210 height 8
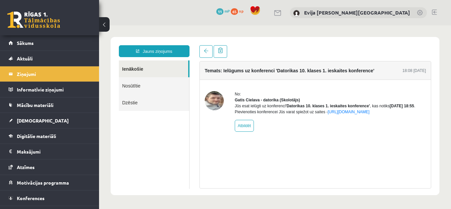
scroll to position [0, 0]
click at [238, 11] on span "65" at bounding box center [234, 11] width 7 height 7
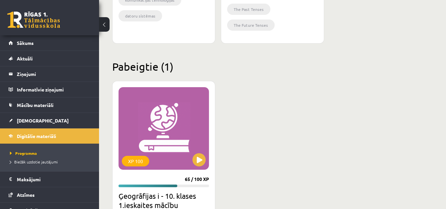
scroll to position [410, 0]
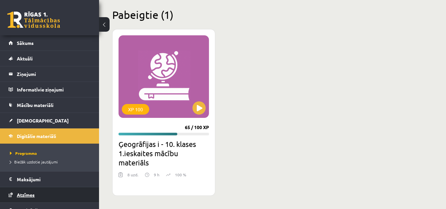
click at [48, 194] on link "Atzīmes" at bounding box center [50, 194] width 82 height 15
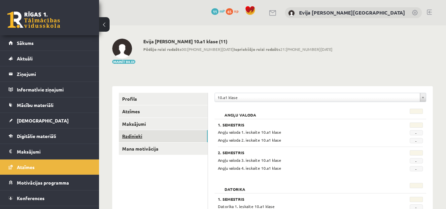
click at [163, 136] on link "Radinieki" at bounding box center [163, 136] width 89 height 12
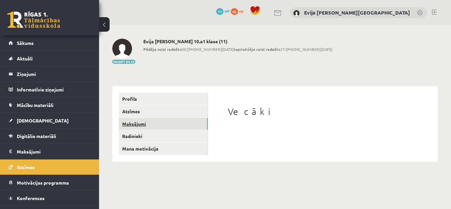
click at [167, 124] on link "Maksājumi" at bounding box center [163, 124] width 89 height 12
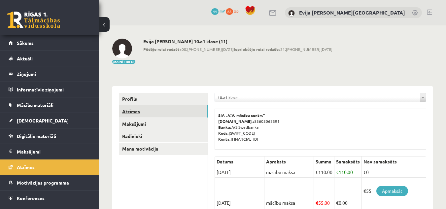
click at [163, 110] on link "Atzīmes" at bounding box center [163, 111] width 89 height 12
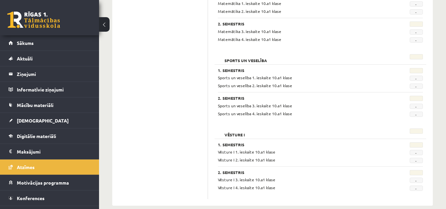
scroll to position [807, 0]
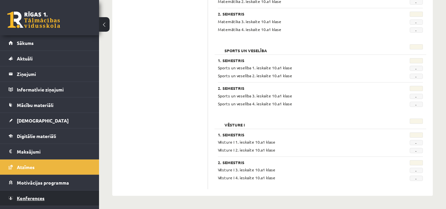
click at [31, 194] on link "Konferences" at bounding box center [50, 198] width 82 height 15
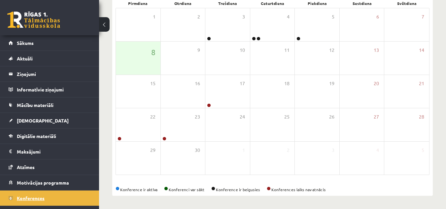
scroll to position [107, 0]
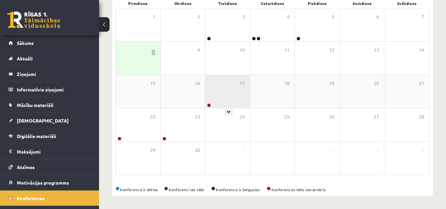
click at [220, 99] on div "17" at bounding box center [227, 91] width 45 height 33
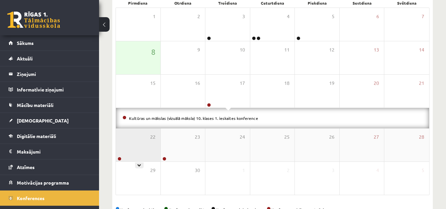
click at [150, 141] on div "22" at bounding box center [138, 144] width 45 height 33
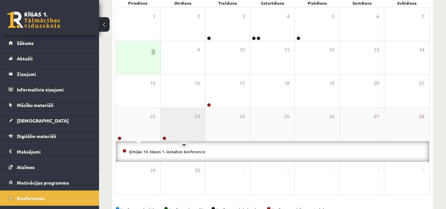
click at [200, 126] on div "23" at bounding box center [183, 124] width 45 height 33
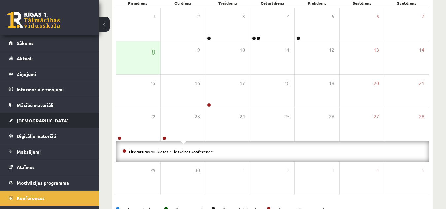
click at [57, 121] on link "[DEMOGRAPHIC_DATA]" at bounding box center [50, 120] width 82 height 15
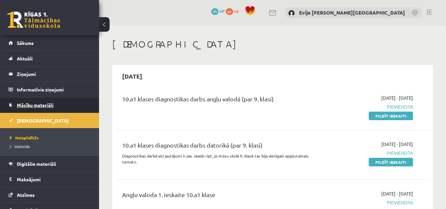
click at [81, 103] on link "Mācību materiāli" at bounding box center [50, 104] width 82 height 15
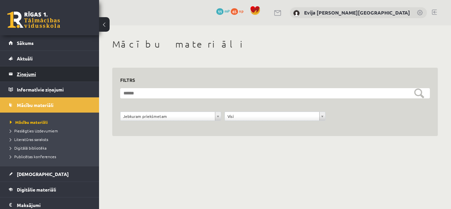
click at [63, 67] on legend "Ziņojumi 0" at bounding box center [54, 73] width 74 height 15
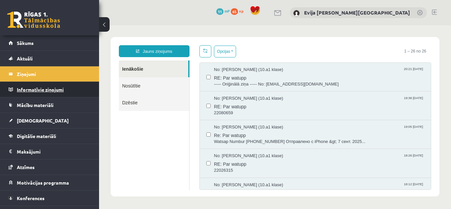
click at [58, 87] on legend "Informatīvie ziņojumi 0" at bounding box center [54, 89] width 74 height 15
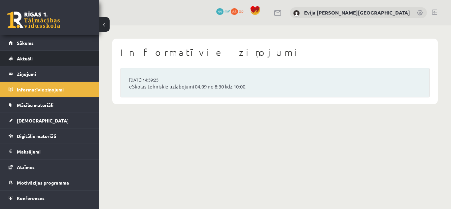
click at [46, 53] on link "Aktuāli" at bounding box center [50, 58] width 82 height 15
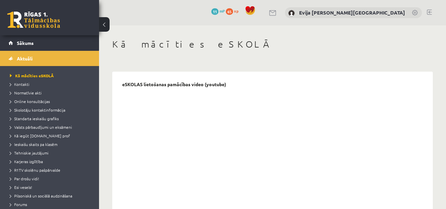
click at [255, 12] on span at bounding box center [250, 11] width 10 height 10
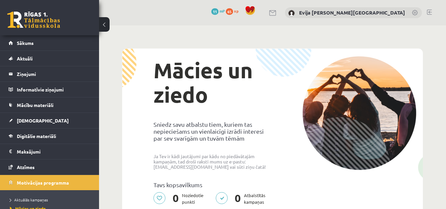
click at [277, 14] on link at bounding box center [273, 13] width 8 height 6
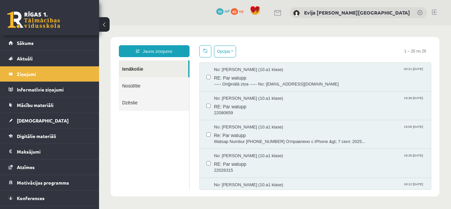
click at [108, 22] on button at bounding box center [104, 24] width 11 height 15
